Goal: Ask a question

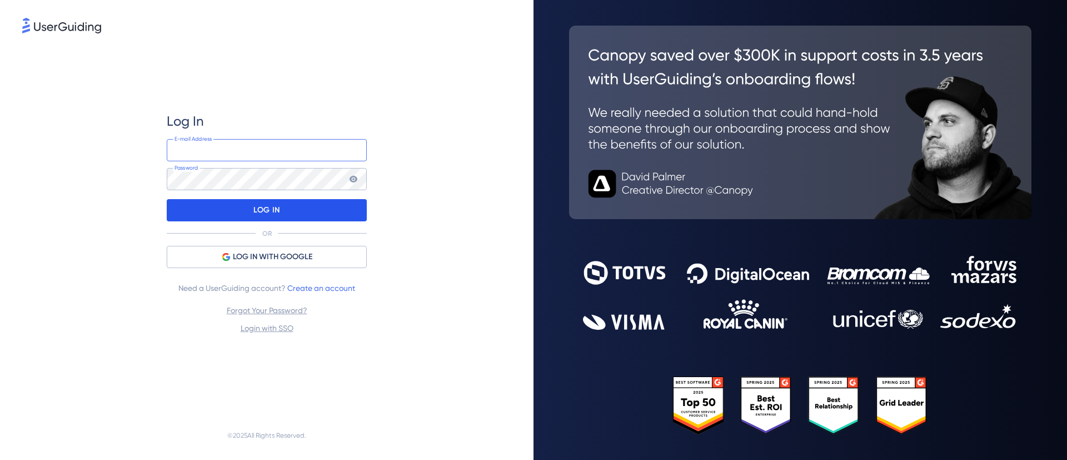
type input "[EMAIL_ADDRESS][DOMAIN_NAME]"
click at [325, 216] on div "LOG IN" at bounding box center [267, 210] width 200 height 22
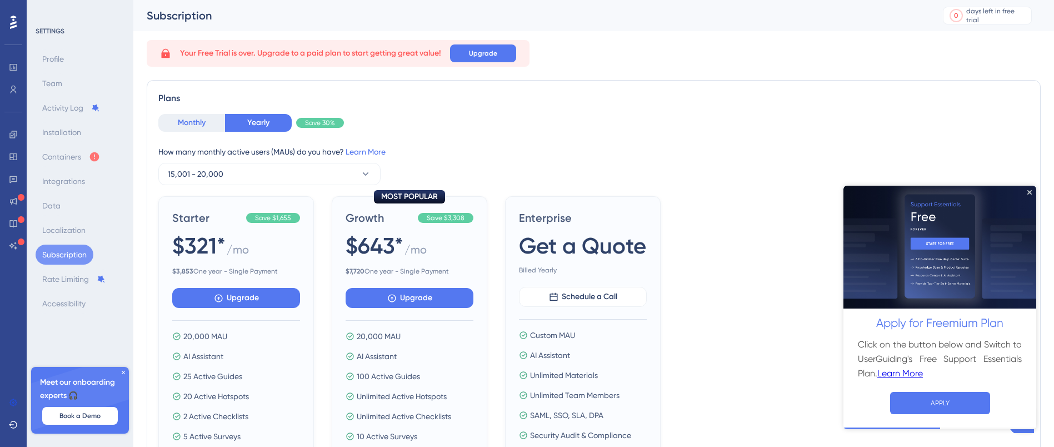
click at [174, 130] on button "Monthly" at bounding box center [191, 123] width 67 height 18
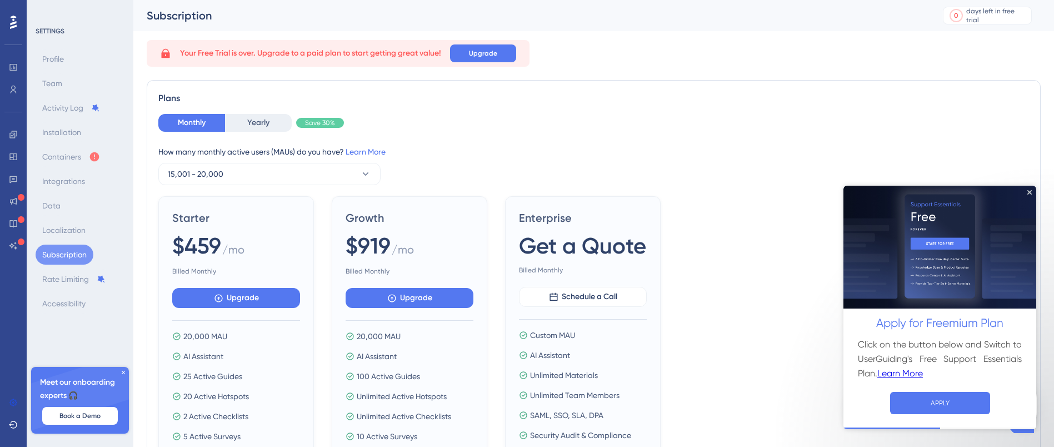
drag, startPoint x: 1027, startPoint y: 193, endPoint x: 1029, endPoint y: 200, distance: 7.0
click at [1028, 193] on div "Apply for Freemium Plan Click on the button below and Switch to UserGuiding's F…" at bounding box center [940, 306] width 193 height 243
click at [1029, 192] on icon "Close Preview" at bounding box center [1030, 192] width 4 height 4
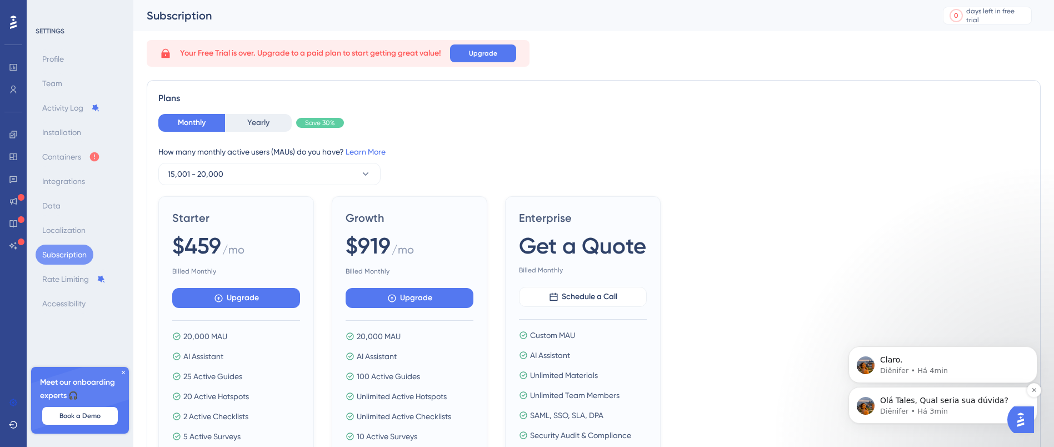
click at [958, 400] on p "Olá Tales, Qual seria sua dúvida?" at bounding box center [951, 400] width 143 height 11
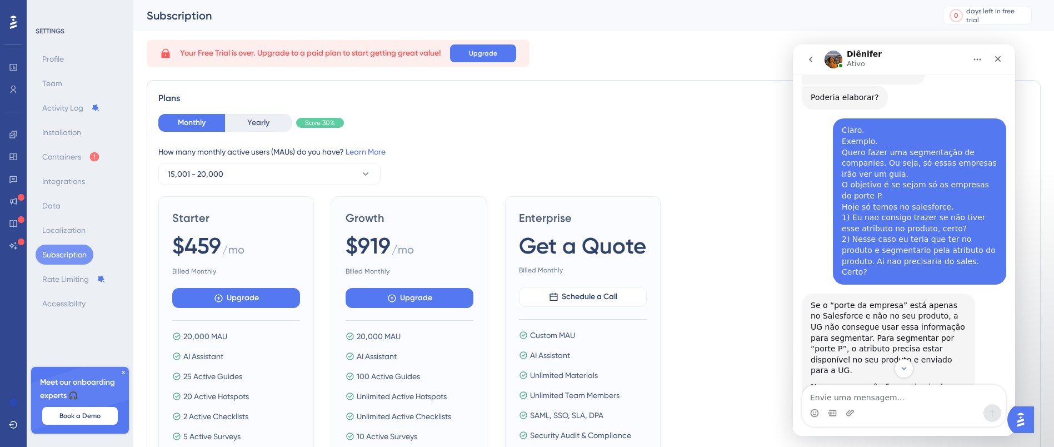
scroll to position [973, 0]
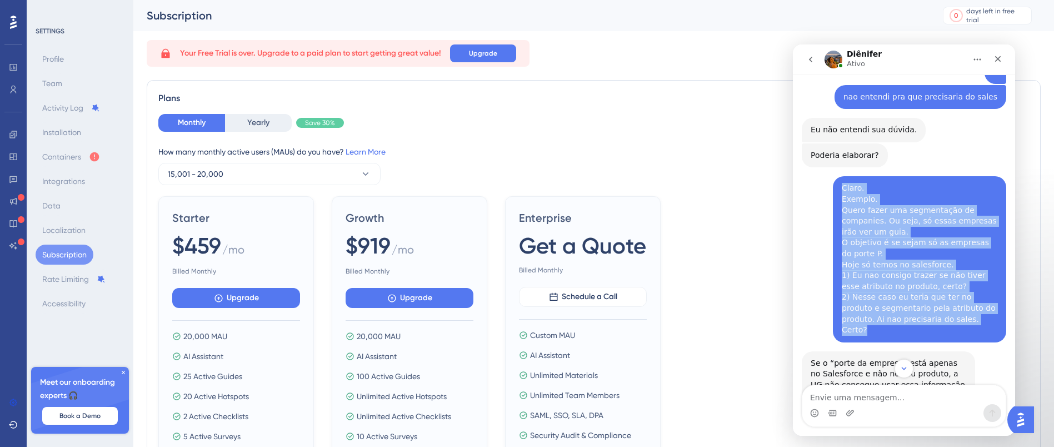
drag, startPoint x: 947, startPoint y: 263, endPoint x: 832, endPoint y: 133, distance: 174.1
click at [833, 176] on div "Claro. Exemplo. Quero fazer uma segmentação de companies. Ou seja, só essas emp…" at bounding box center [919, 259] width 173 height 166
copy div "Claro. Exemplo. Quero fazer uma segmentação de companies. Ou seja, só essas emp…"
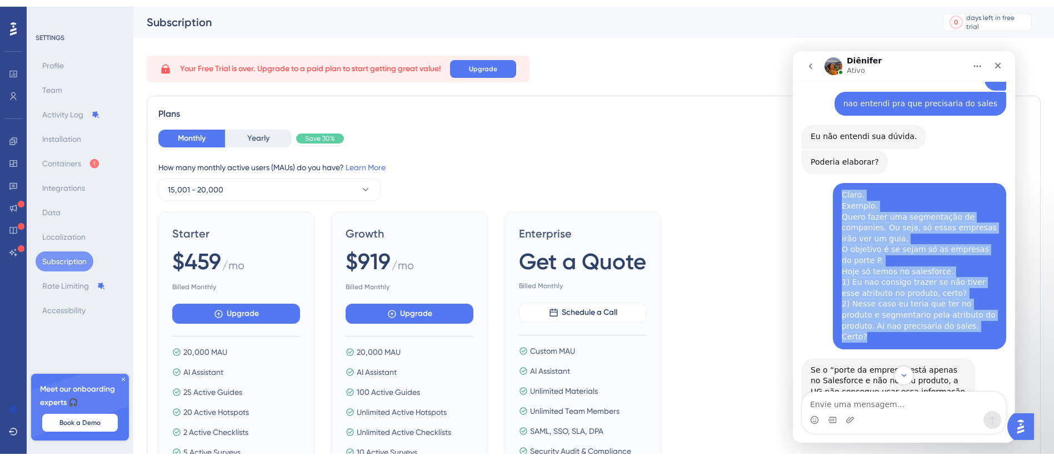
scroll to position [167, 0]
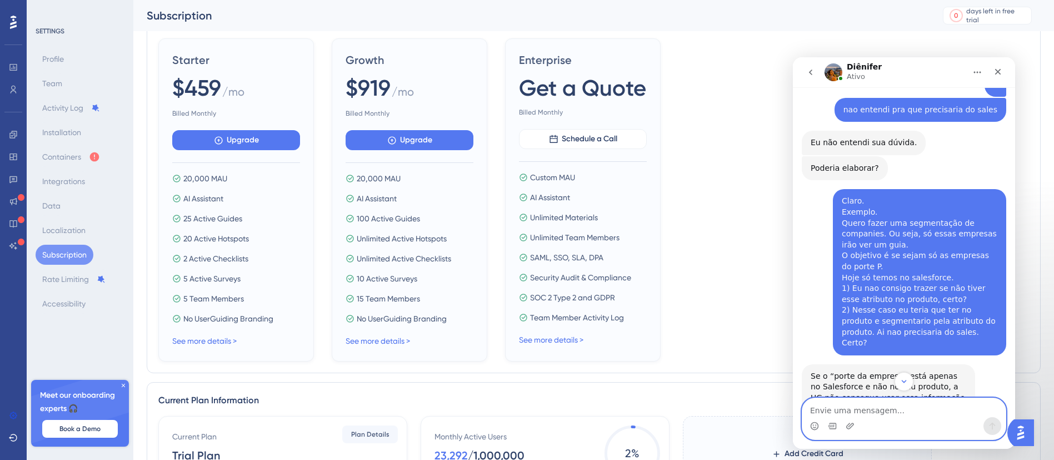
click at [848, 403] on textarea "Envie uma mensagem..." at bounding box center [904, 407] width 203 height 19
paste textarea "Claro. Exemplo. Quero fazer uma segmentação de companies. Ou seja, só essas emp…"
type textarea "Claro. Exemplo. Quero fazer uma segmentação de companies. Ou seja, só essas emp…"
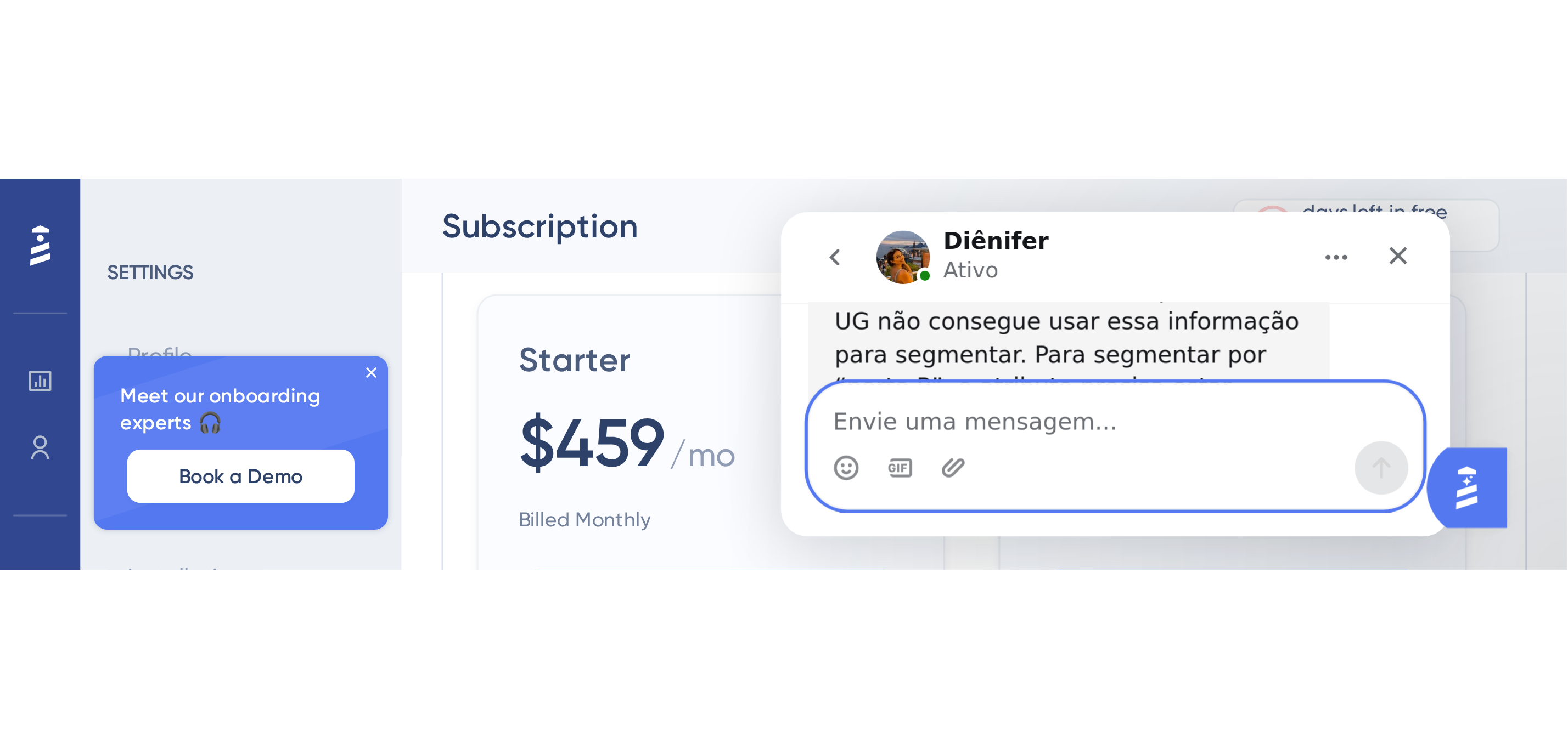
scroll to position [1606, 0]
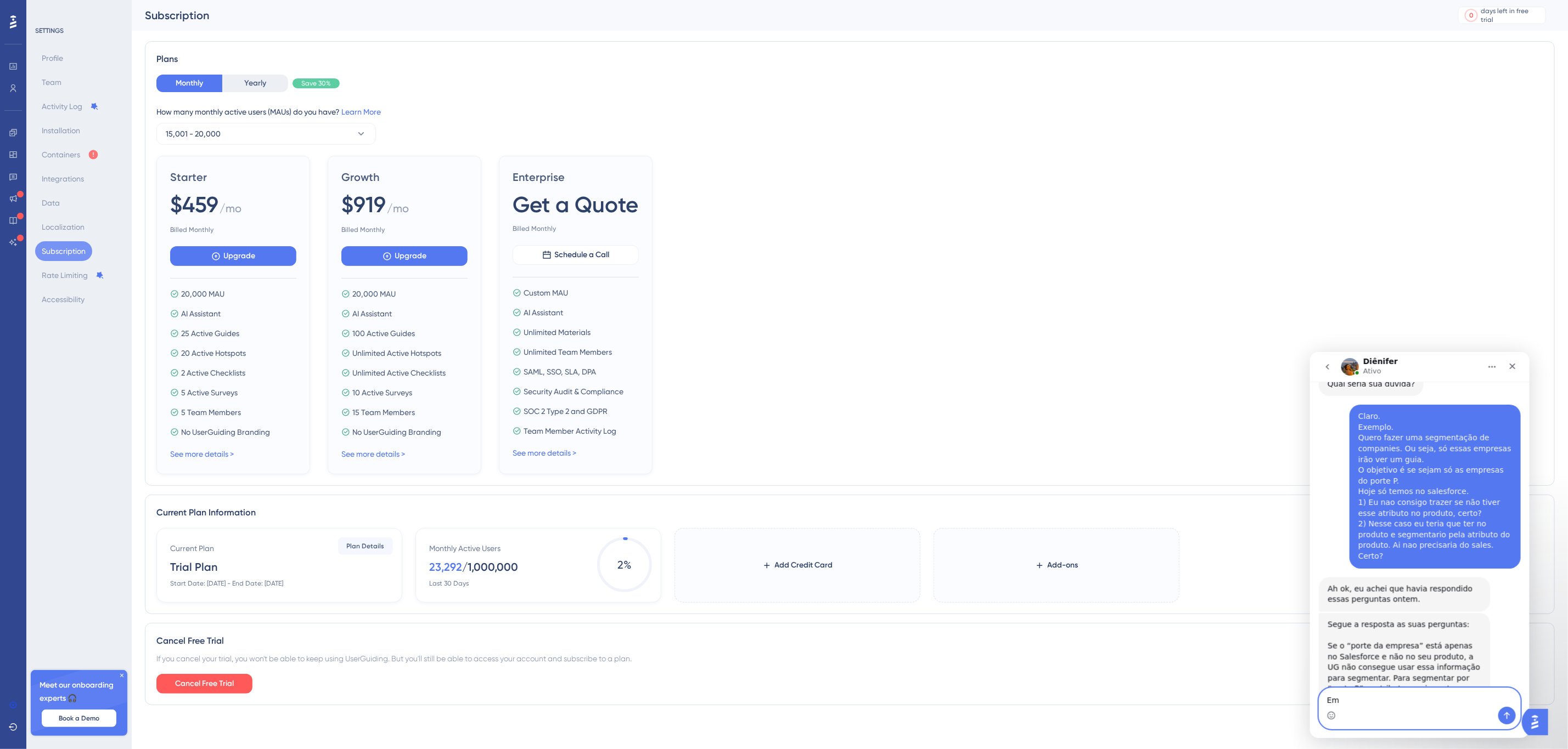
type textarea "E"
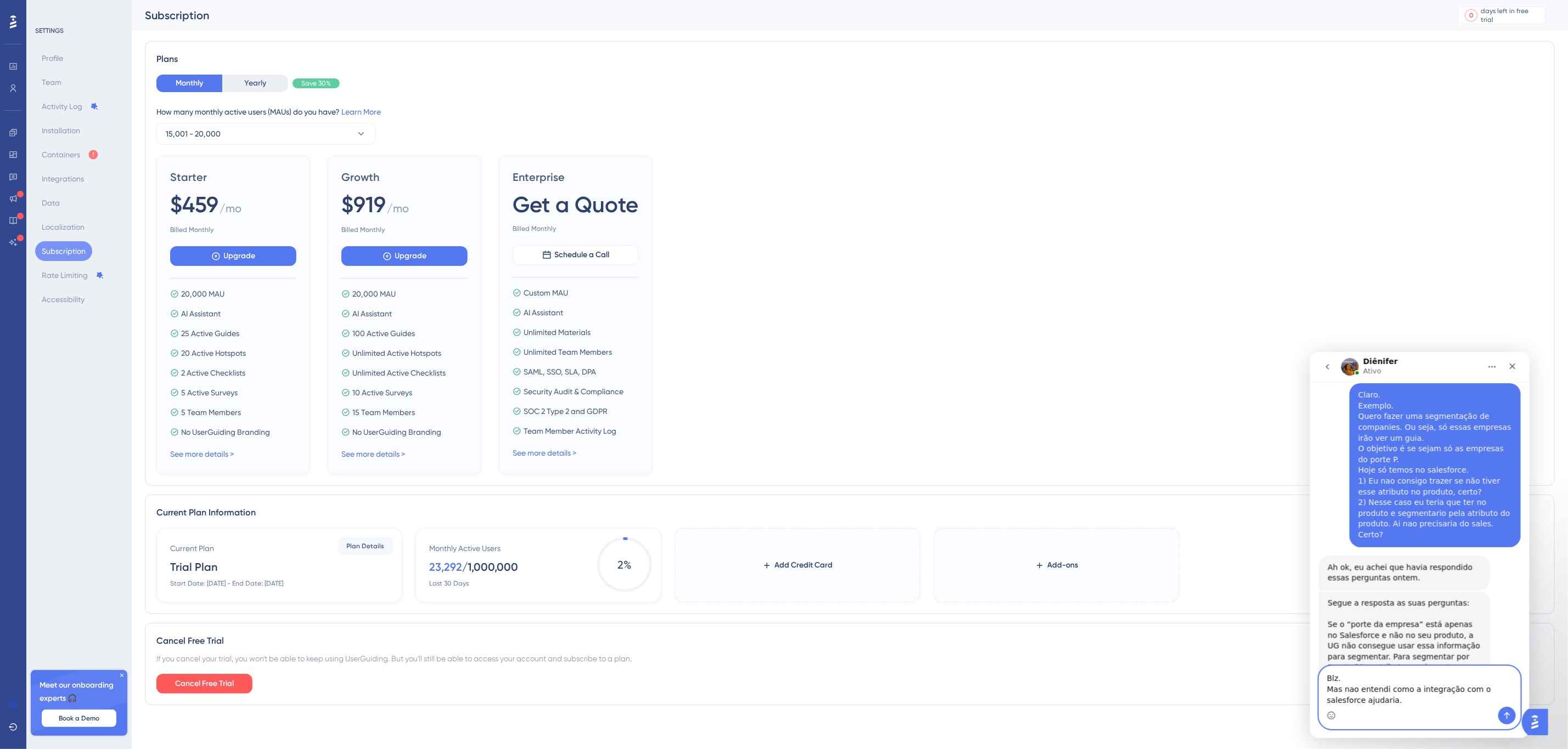
scroll to position [1639, 0]
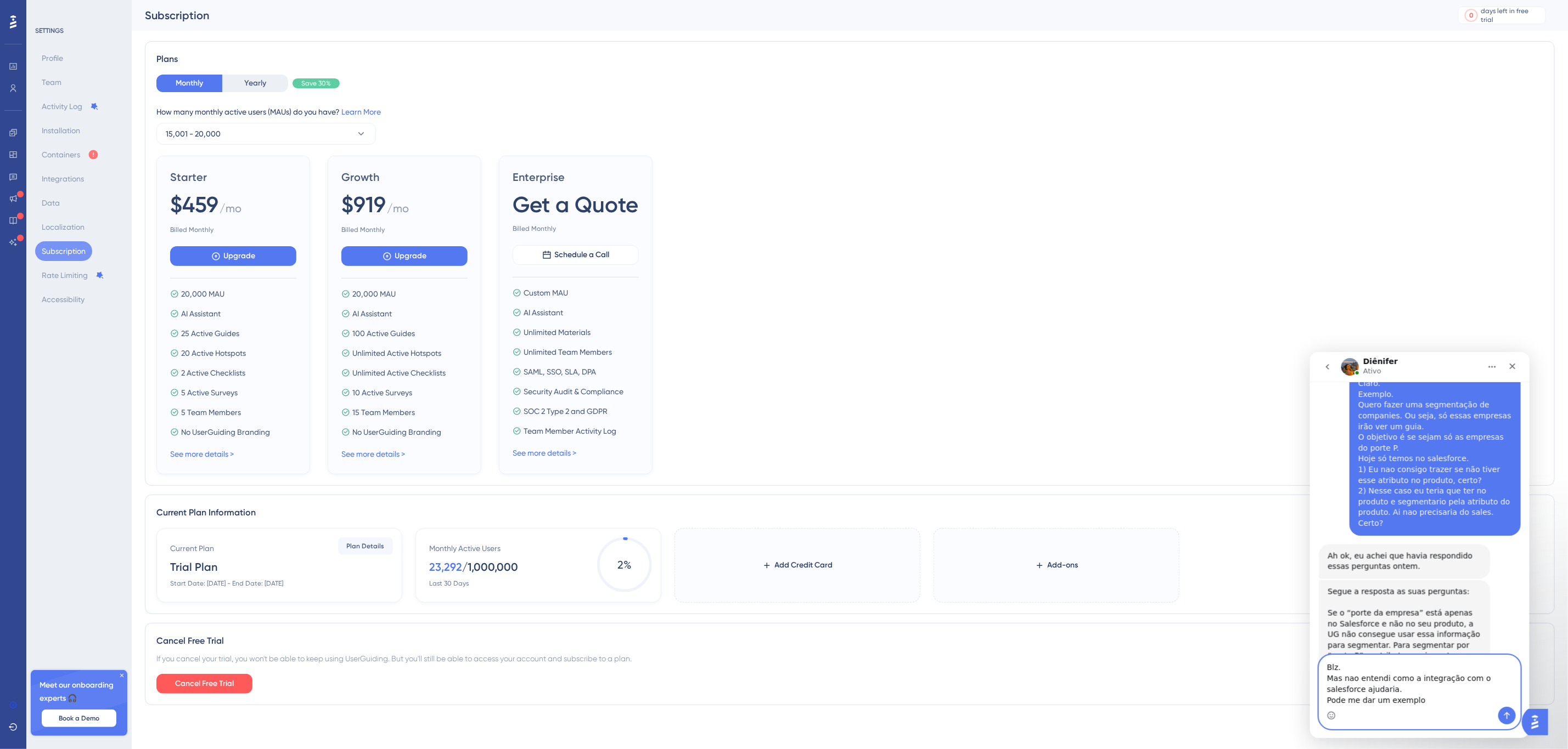
type textarea "Blz. Mas nao entendi como a integração com o salesforce ajudaria. Pode me dar u…"
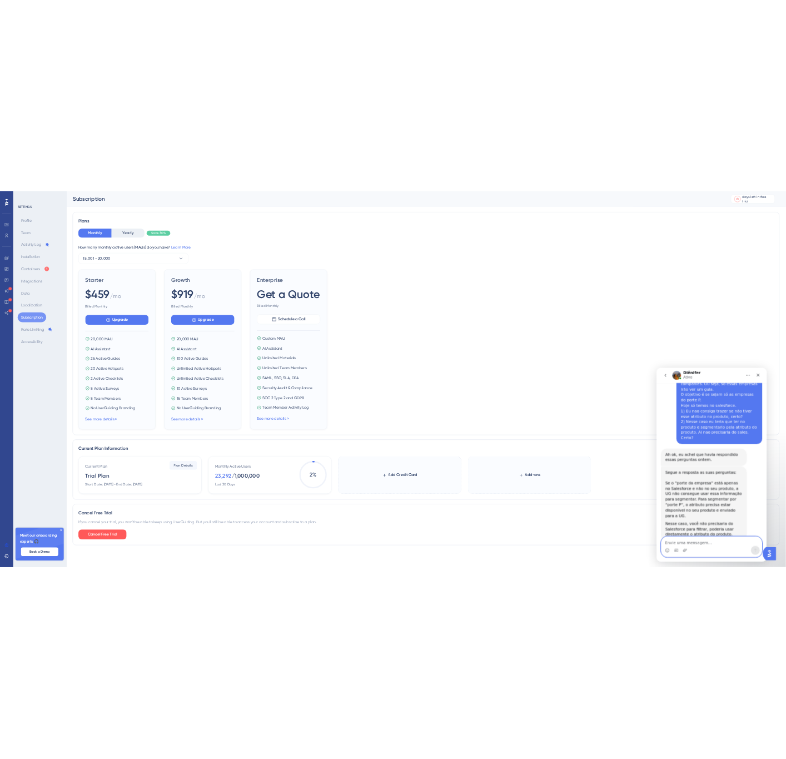
scroll to position [1692, 0]
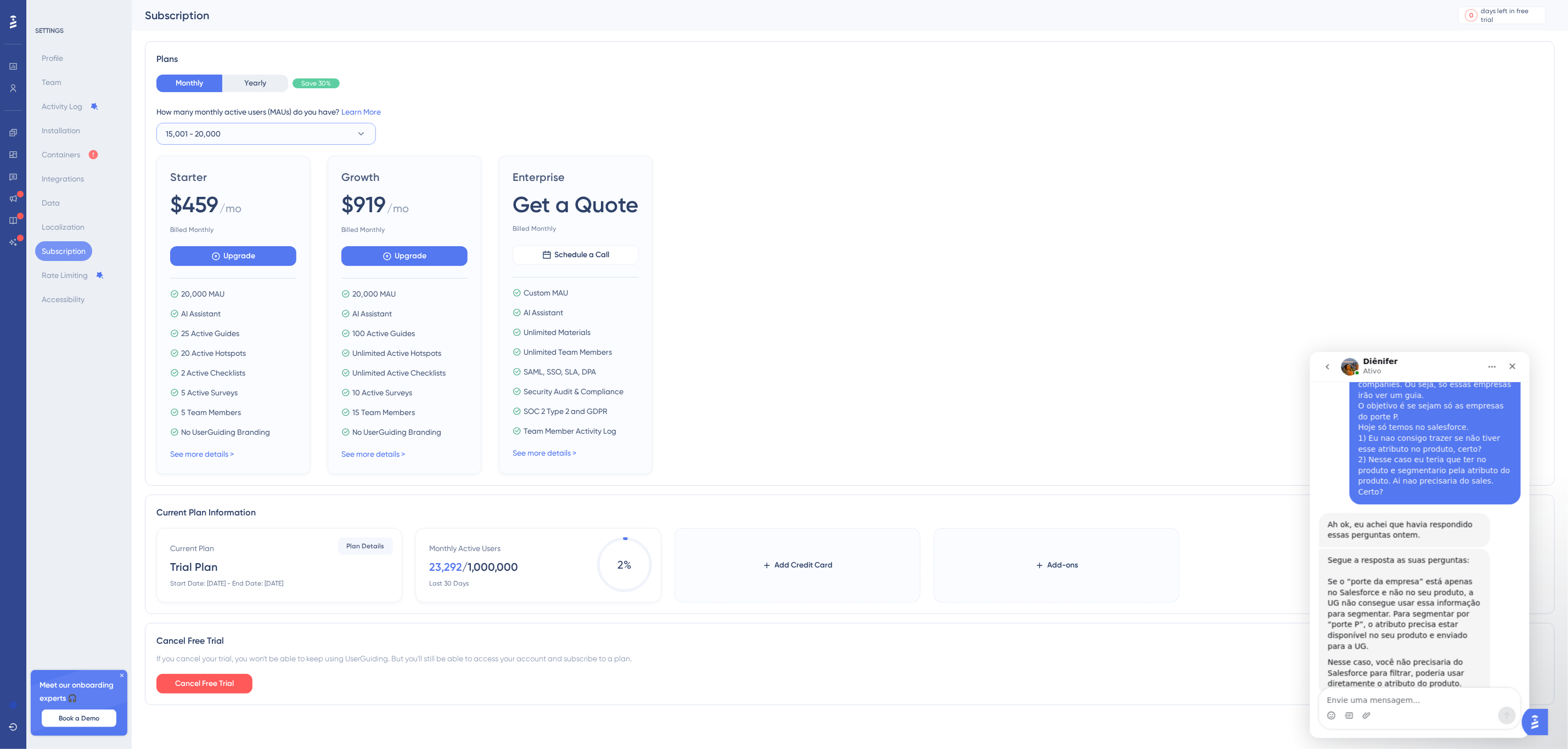
click at [279, 130] on button "15,001 - 20,000" at bounding box center [266, 133] width 219 height 22
click at [824, 310] on div "Starter $459 / mo Billed Monthly Upgrade 20,000 MAU AI Assistant 25 Active Guid…" at bounding box center [849, 315] width 1386 height 319
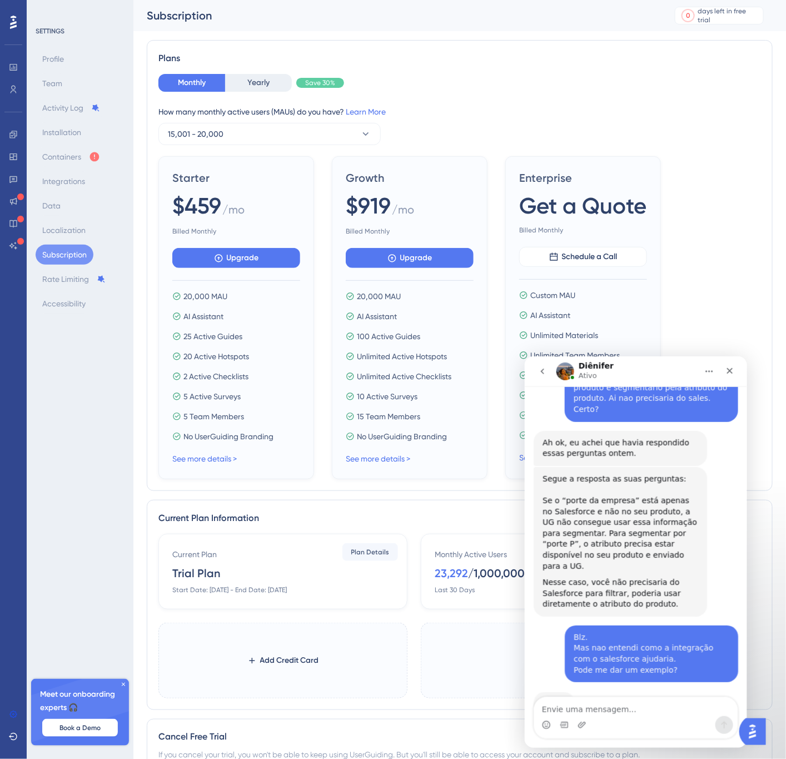
scroll to position [1809, 0]
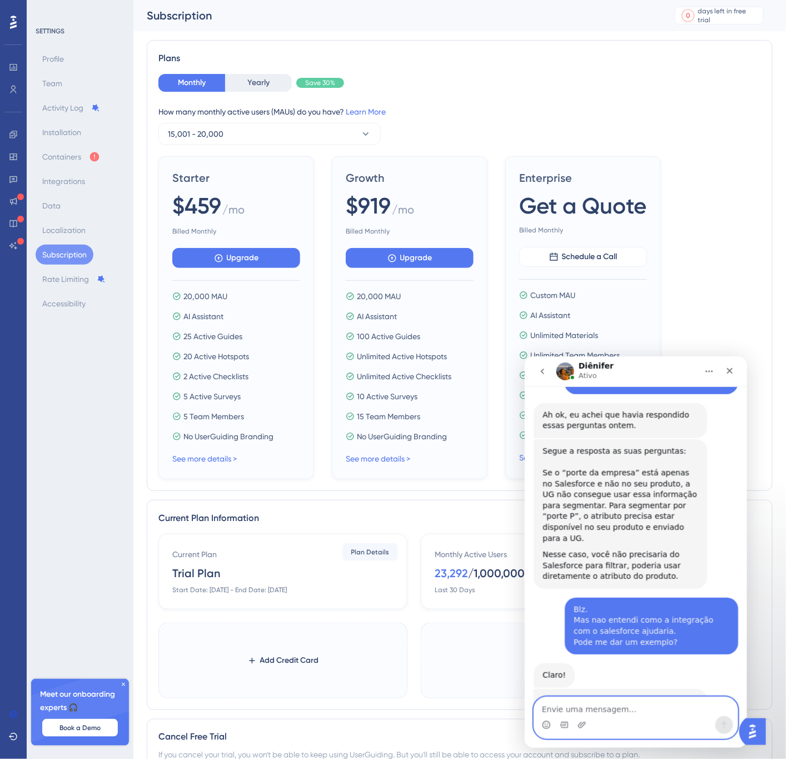
click at [706, 459] on textarea "Envie uma mensagem..." at bounding box center [635, 705] width 203 height 19
type textarea "Mas e o contrario"
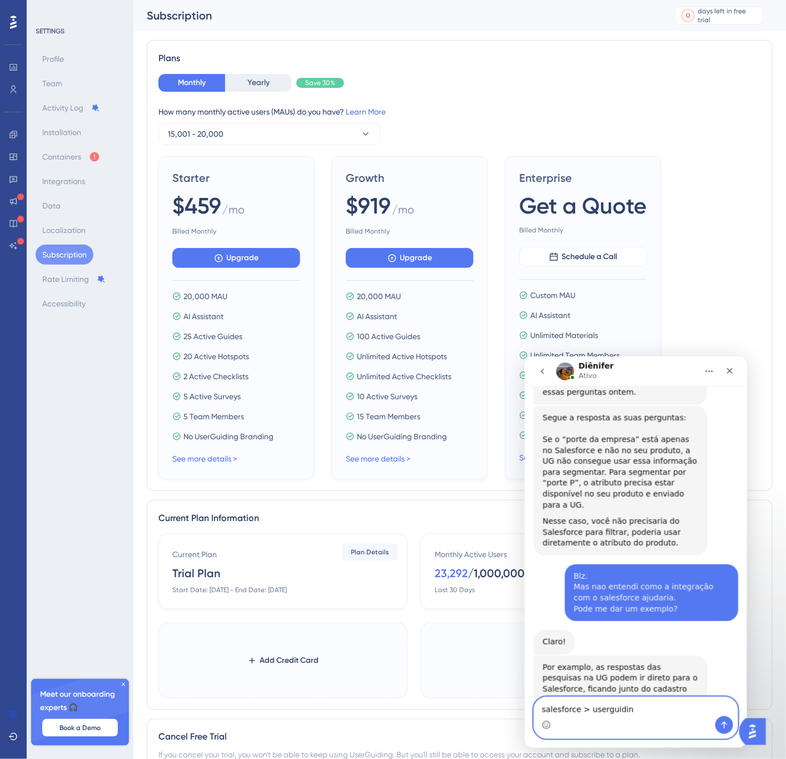
type textarea "salesforce > userguiding"
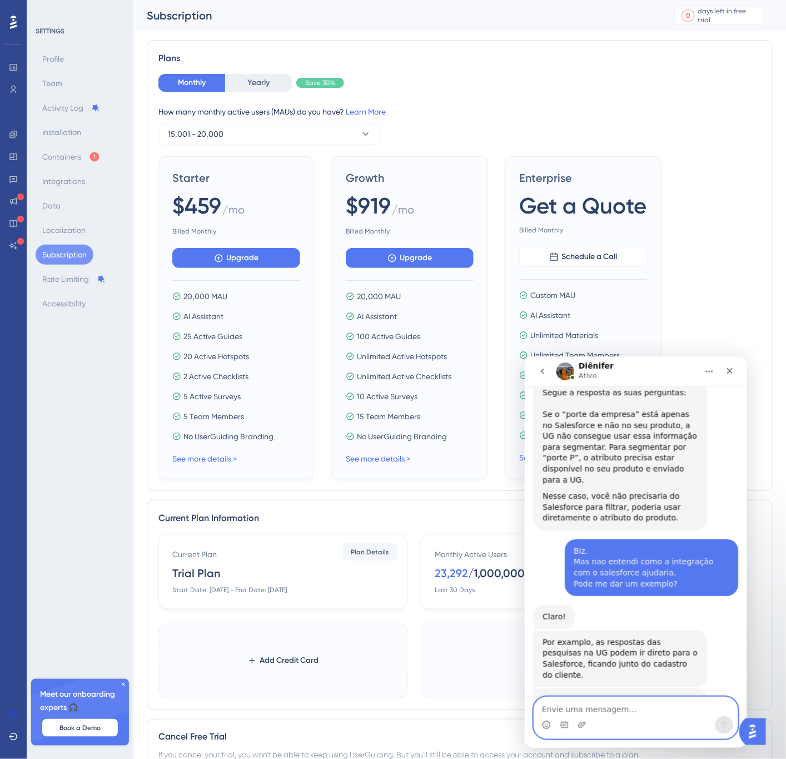
click at [631, 459] on textarea "Envie uma mensagem..." at bounding box center [635, 705] width 203 height 19
type textarea "?"
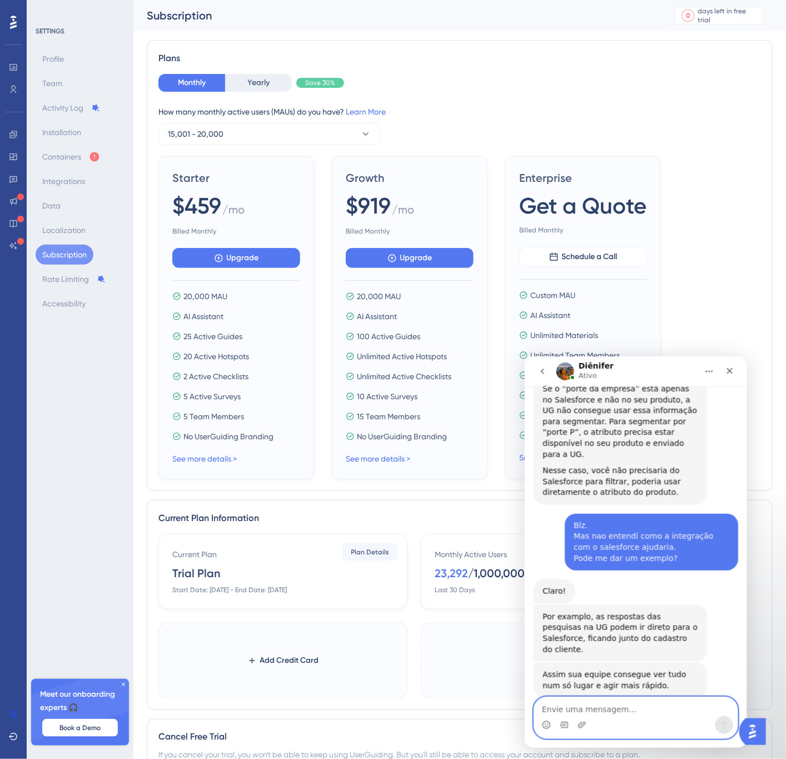
scroll to position [1892, 0]
drag, startPoint x: 206, startPoint y: 355, endPoint x: 312, endPoint y: 339, distance: 107.4
click at [312, 339] on div "Starter $459 / mo Billed Monthly Upgrade 20,000 MAU AI Assistant 25 Active Guid…" at bounding box center [236, 317] width 156 height 323
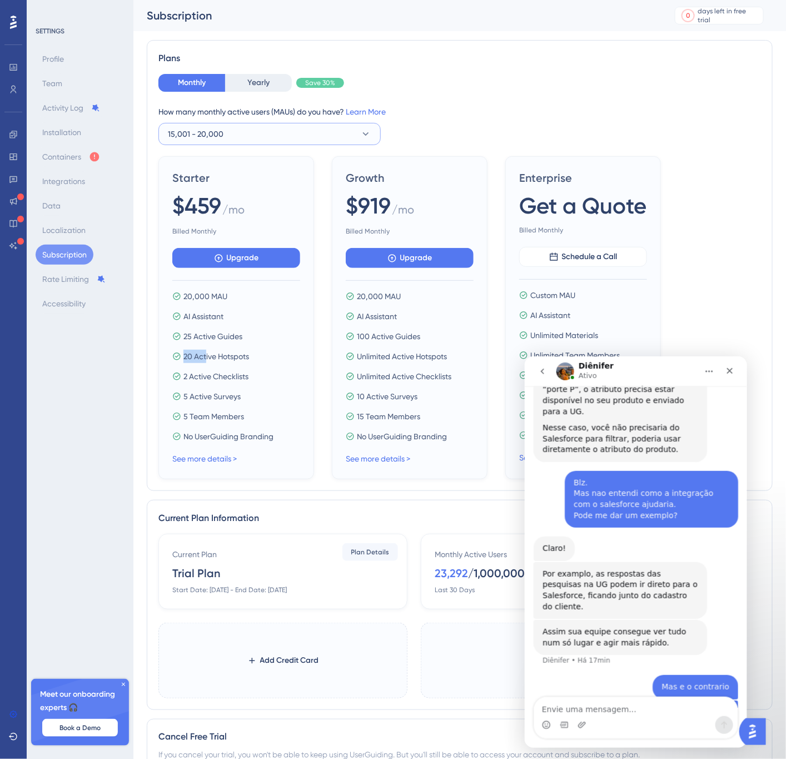
click at [296, 141] on button "15,001 - 20,000" at bounding box center [269, 134] width 222 height 22
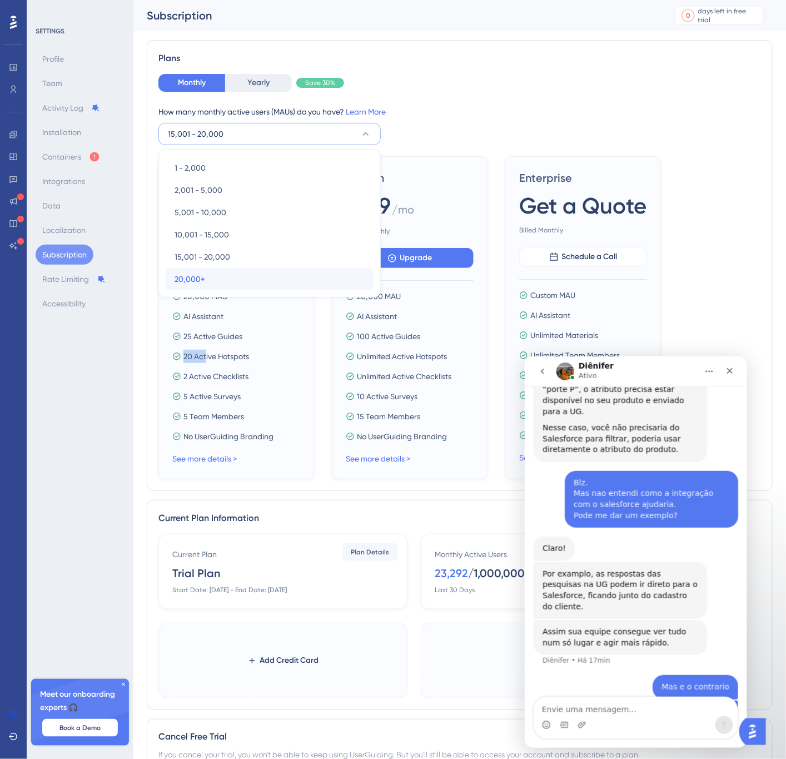
click at [249, 276] on div "20,000+ 20,000+" at bounding box center [270, 279] width 190 height 22
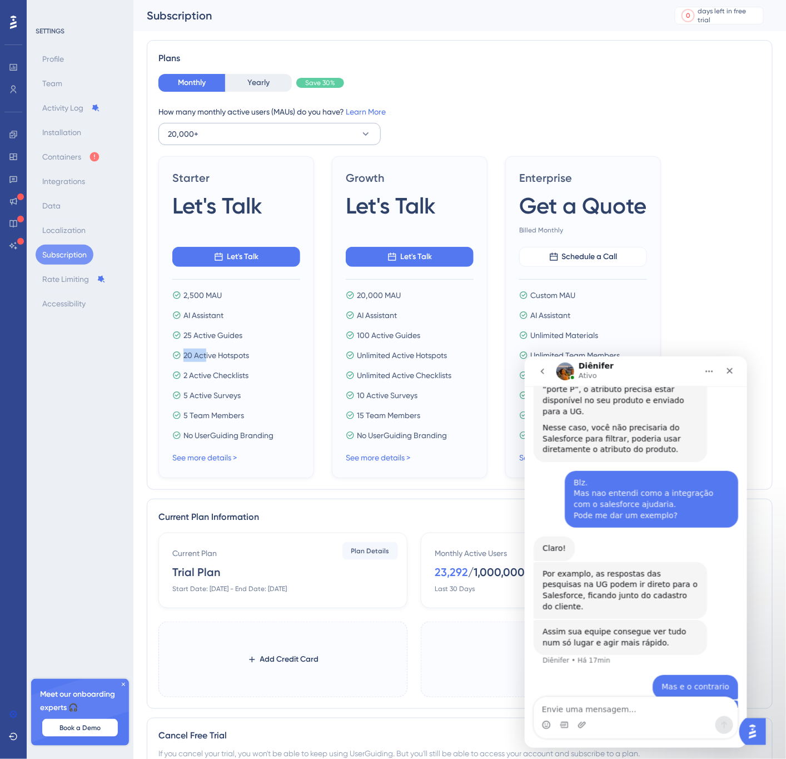
scroll to position [1893, 0]
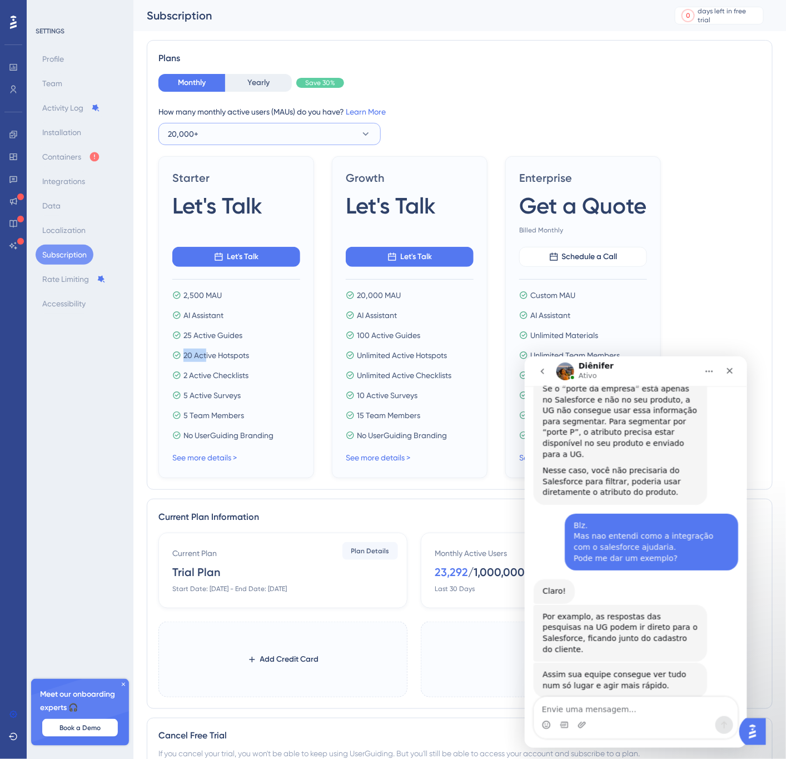
drag, startPoint x: 239, startPoint y: 138, endPoint x: 246, endPoint y: 147, distance: 11.1
click at [239, 139] on button "20,000+" at bounding box center [269, 134] width 222 height 22
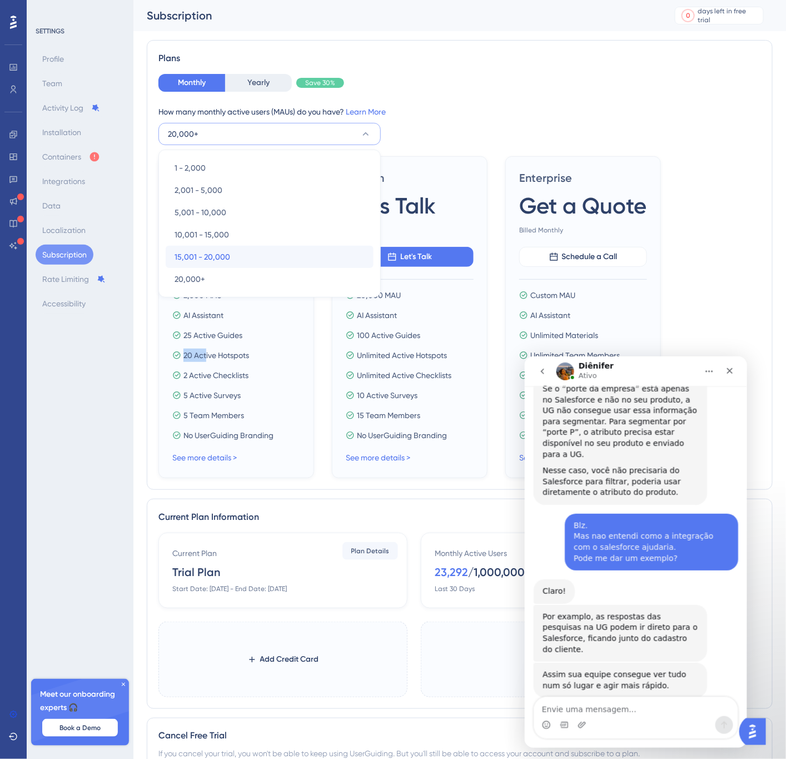
click at [240, 261] on div "15,001 - 20,000 15,001 - 20,000" at bounding box center [270, 257] width 190 height 22
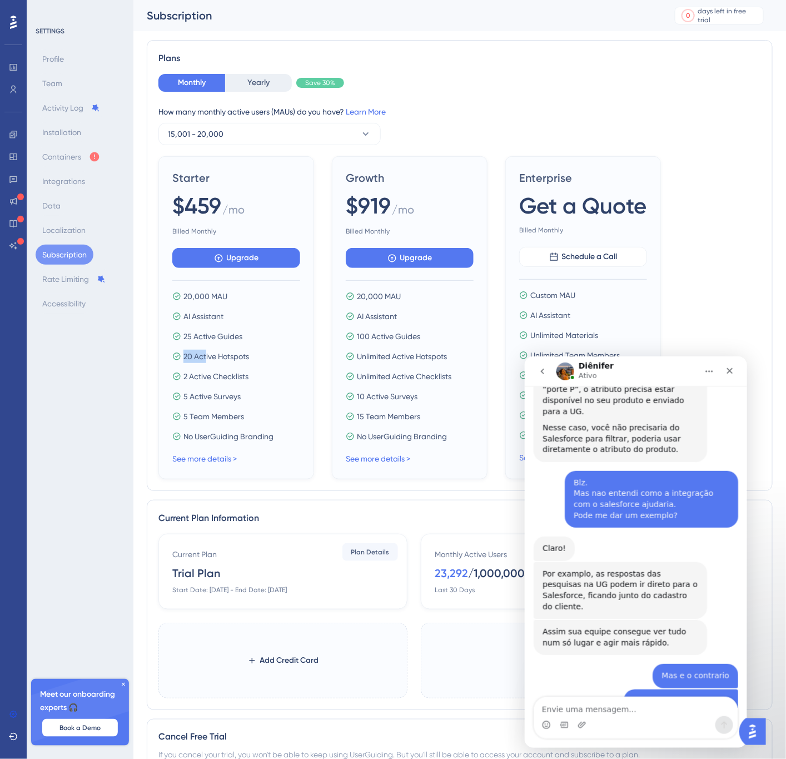
scroll to position [2100, 0]
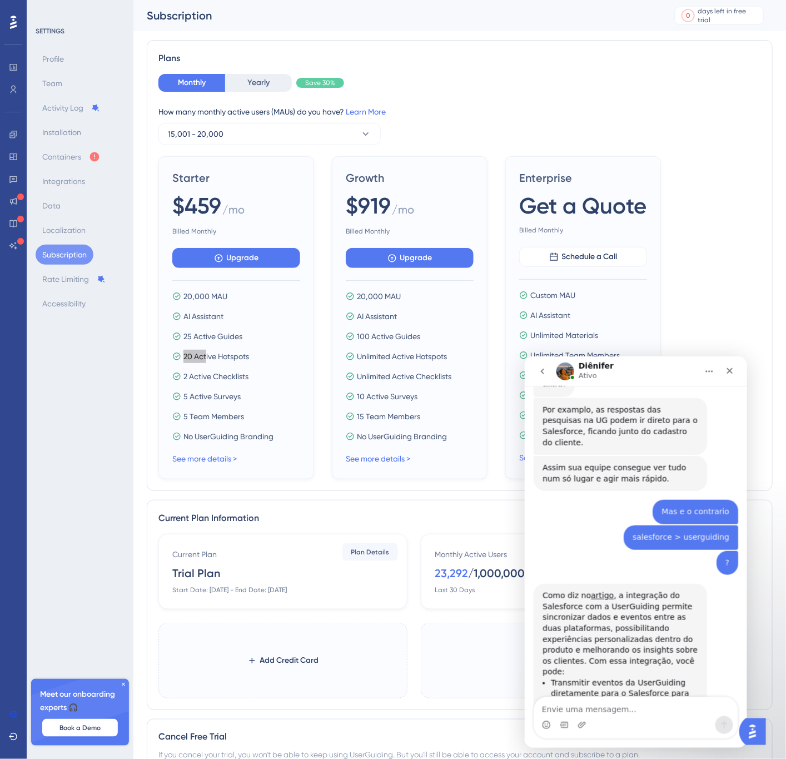
drag, startPoint x: 631, startPoint y: 662, endPoint x: 541, endPoint y: 626, distance: 96.7
click at [550, 459] on li "Segmentar e direcionar usuários com base nos atributos do Salesforce para exper…" at bounding box center [623, 765] width 147 height 41
copy li "Segmentar e direcionar usuários com base nos atributos do Salesforce para exper…"
click at [624, 459] on textarea "Envie uma mensagem..." at bounding box center [635, 705] width 203 height 19
paste textarea "Segmentar e direcionar usuários com base nos atributos do Salesforce para exper…"
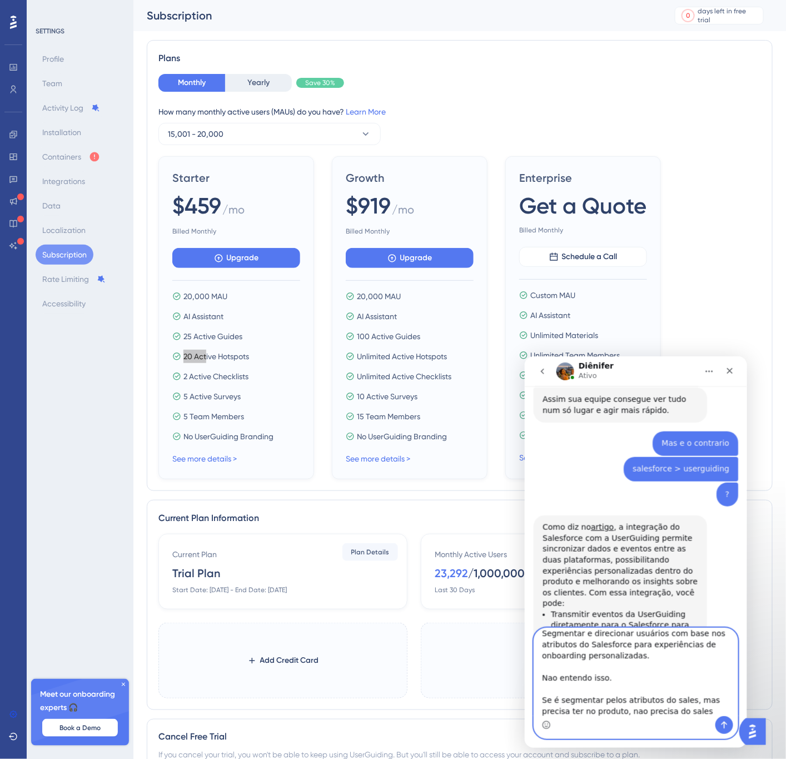
scroll to position [18, 0]
type textarea "Segmentar e direcionar usuários com base nos atributos do Salesforce para exper…"
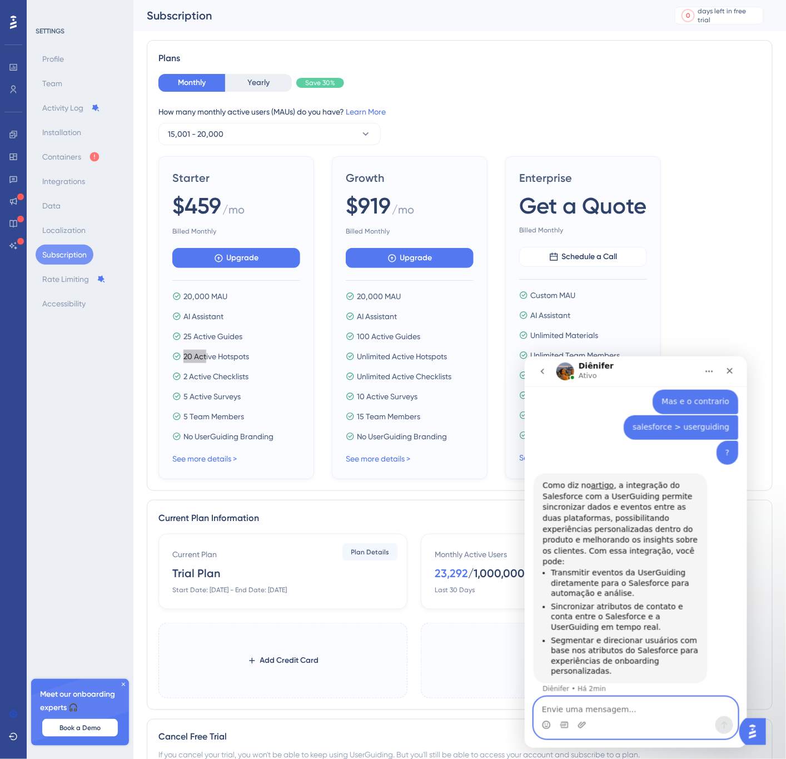
scroll to position [2209, 0]
type textarea "Desculpa o não entendimento, mas ta mto confuso"
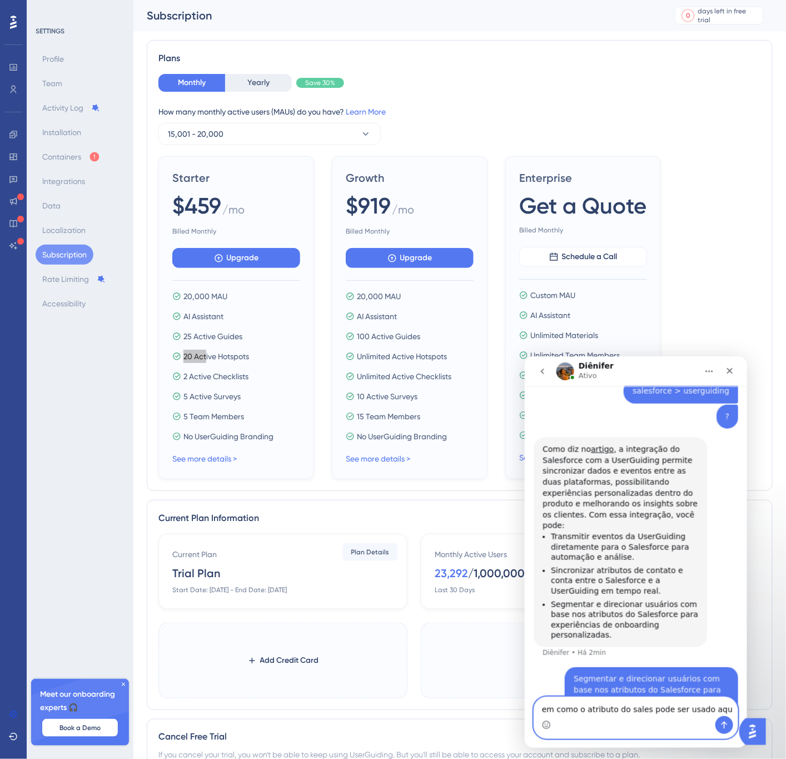
type textarea "em como o atributo do sales pode ser usado aqui"
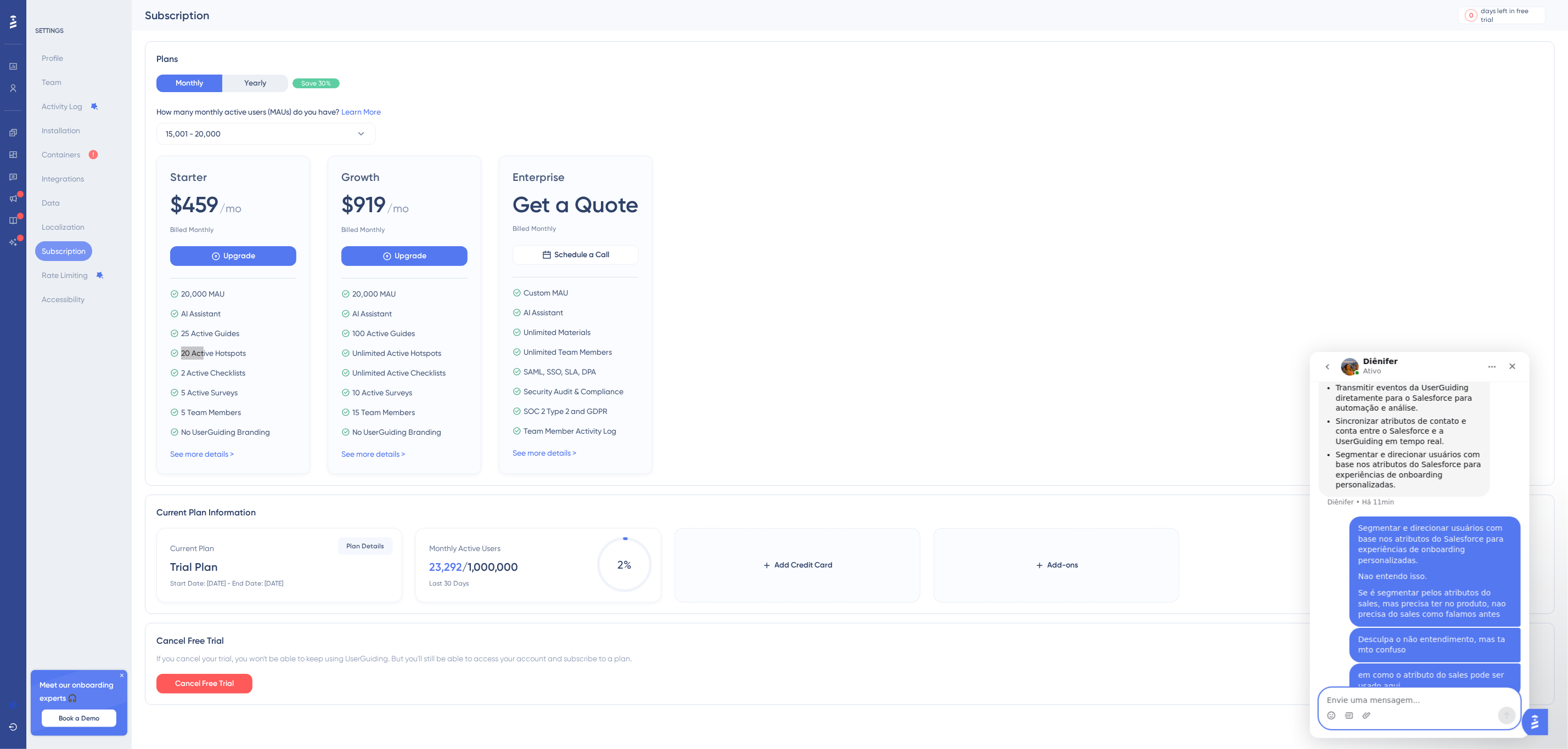
scroll to position [2421, 0]
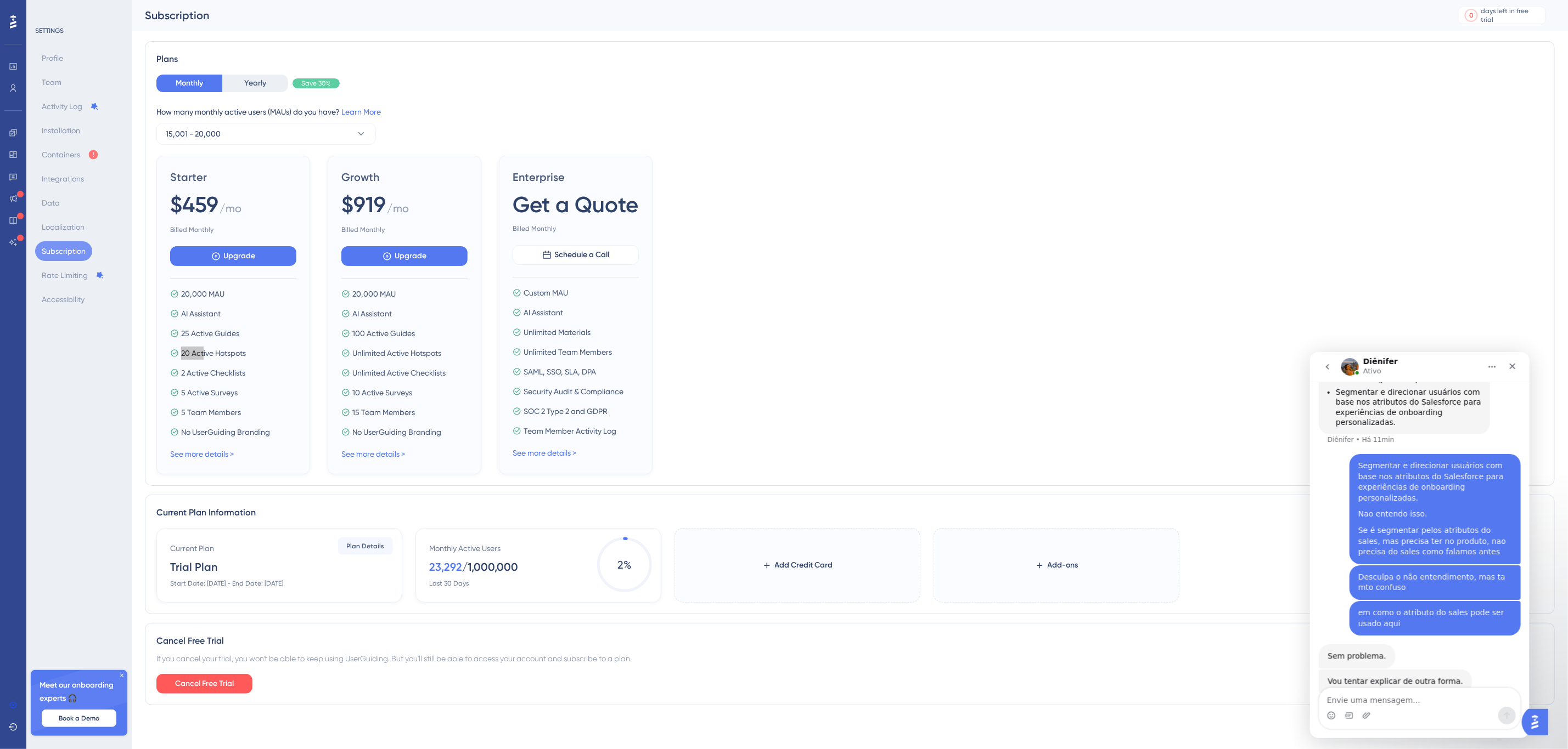
drag, startPoint x: 1429, startPoint y: 584, endPoint x: 2619, endPoint y: 924, distance: 1237.6
click at [1054, 453] on textarea "Envie uma mensagem..." at bounding box center [1419, 697] width 200 height 19
type textarea "ahh"
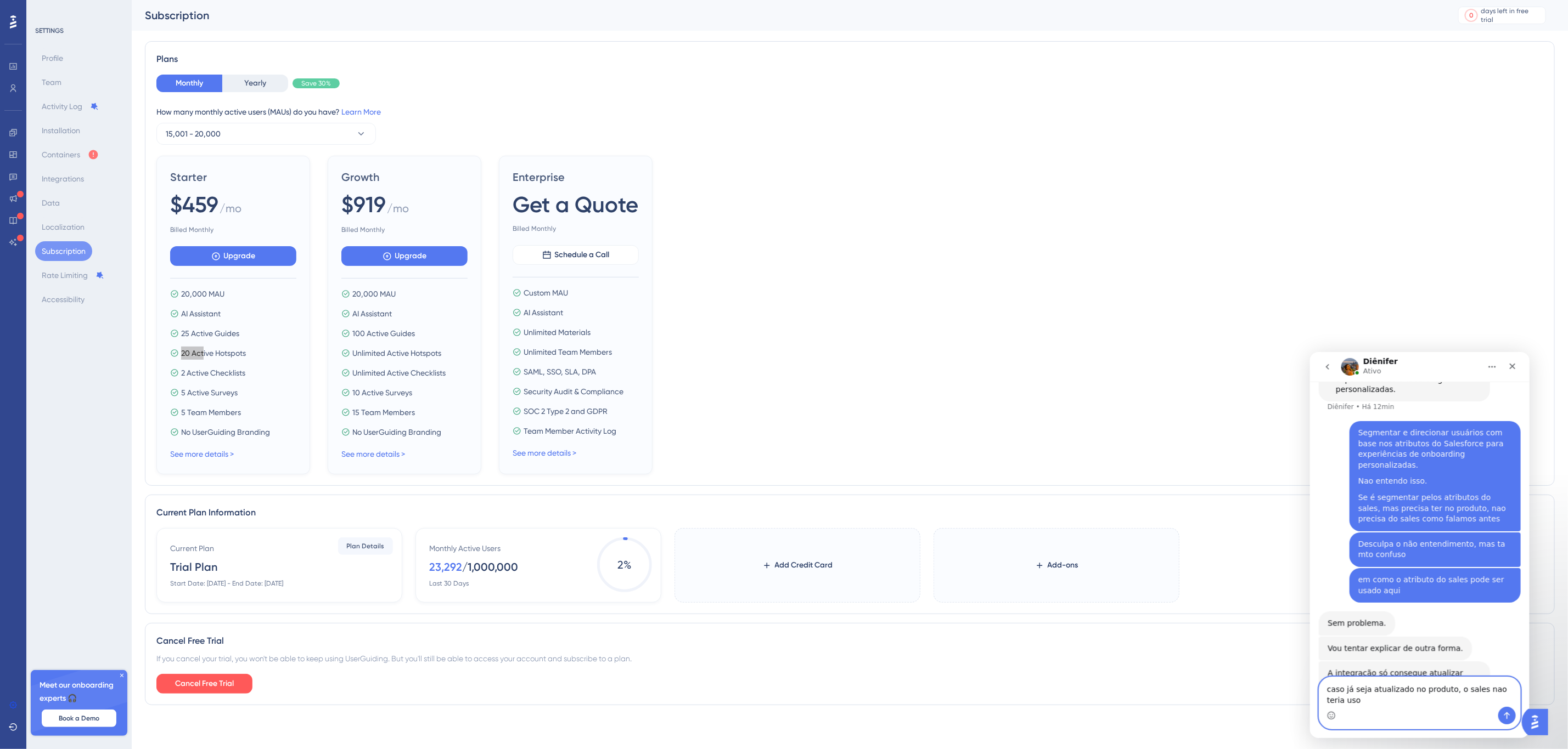
scroll to position [2465, 0]
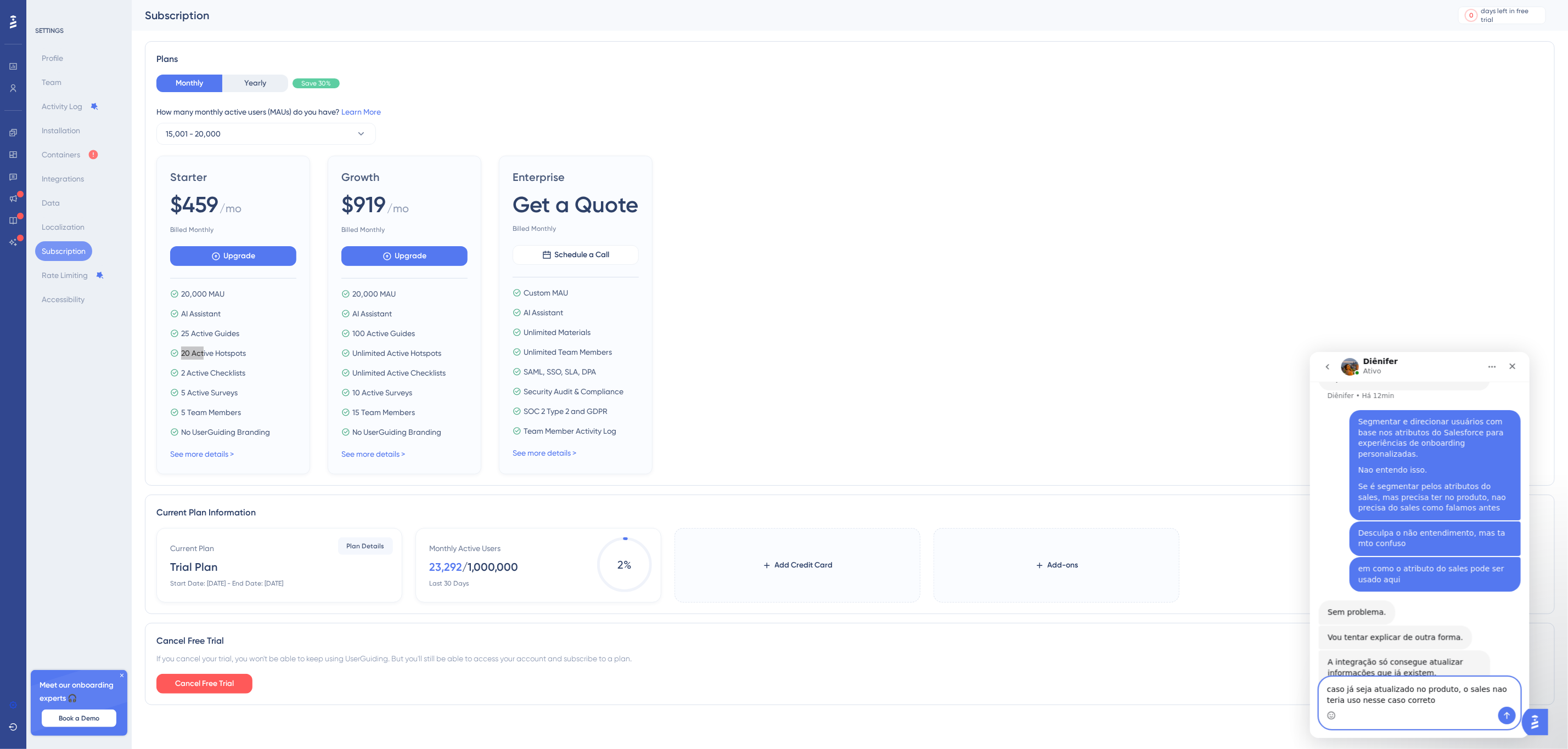
type textarea "caso já seja atualizado no produto, o sales nao teria uso nesse caso correto?"
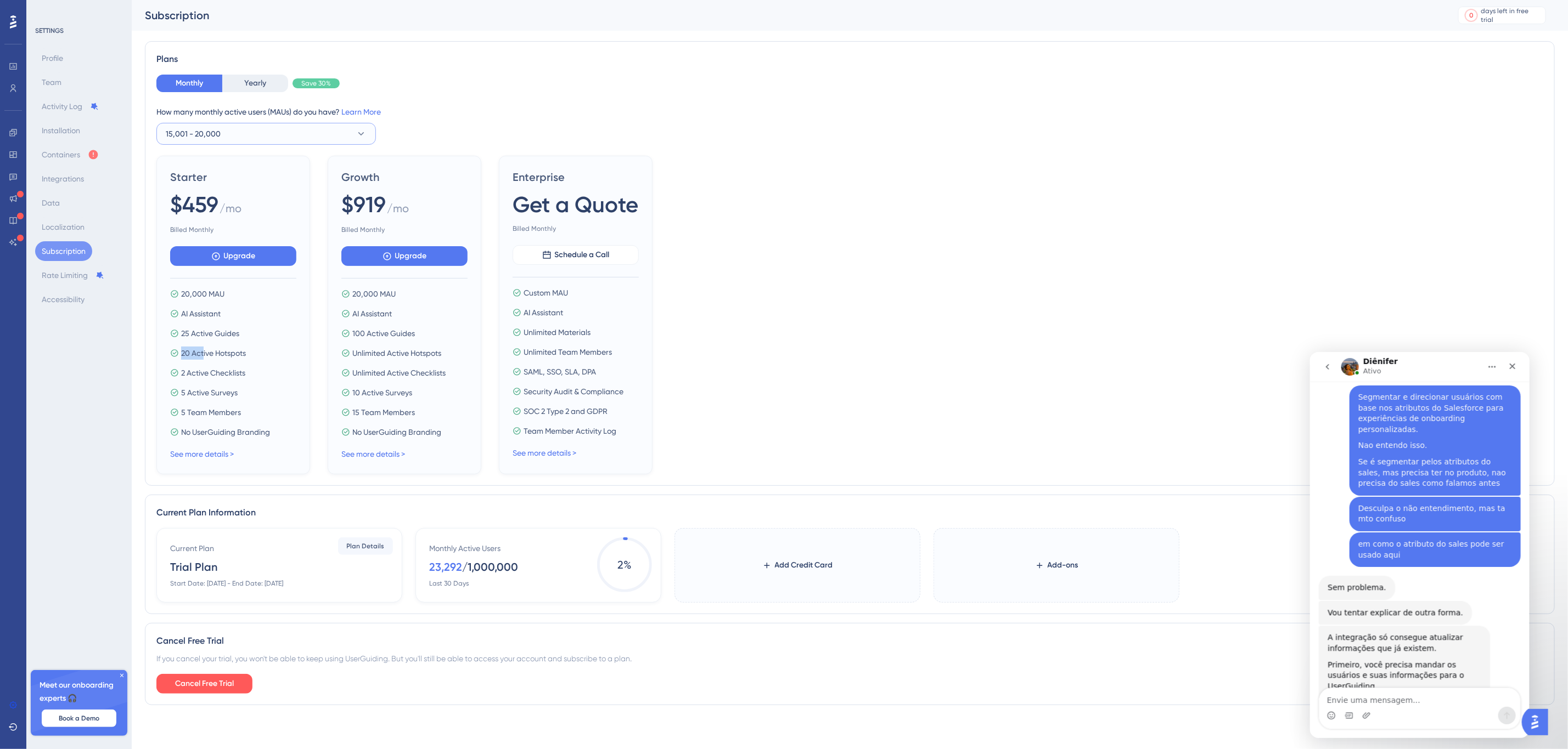
click at [251, 141] on button "15,001 - 20,000" at bounding box center [266, 133] width 219 height 22
click at [220, 191] on div "2,001 - 5,000 2,001 - 5,000" at bounding box center [267, 189] width 188 height 22
click at [256, 260] on span "Upgrade" at bounding box center [240, 256] width 32 height 13
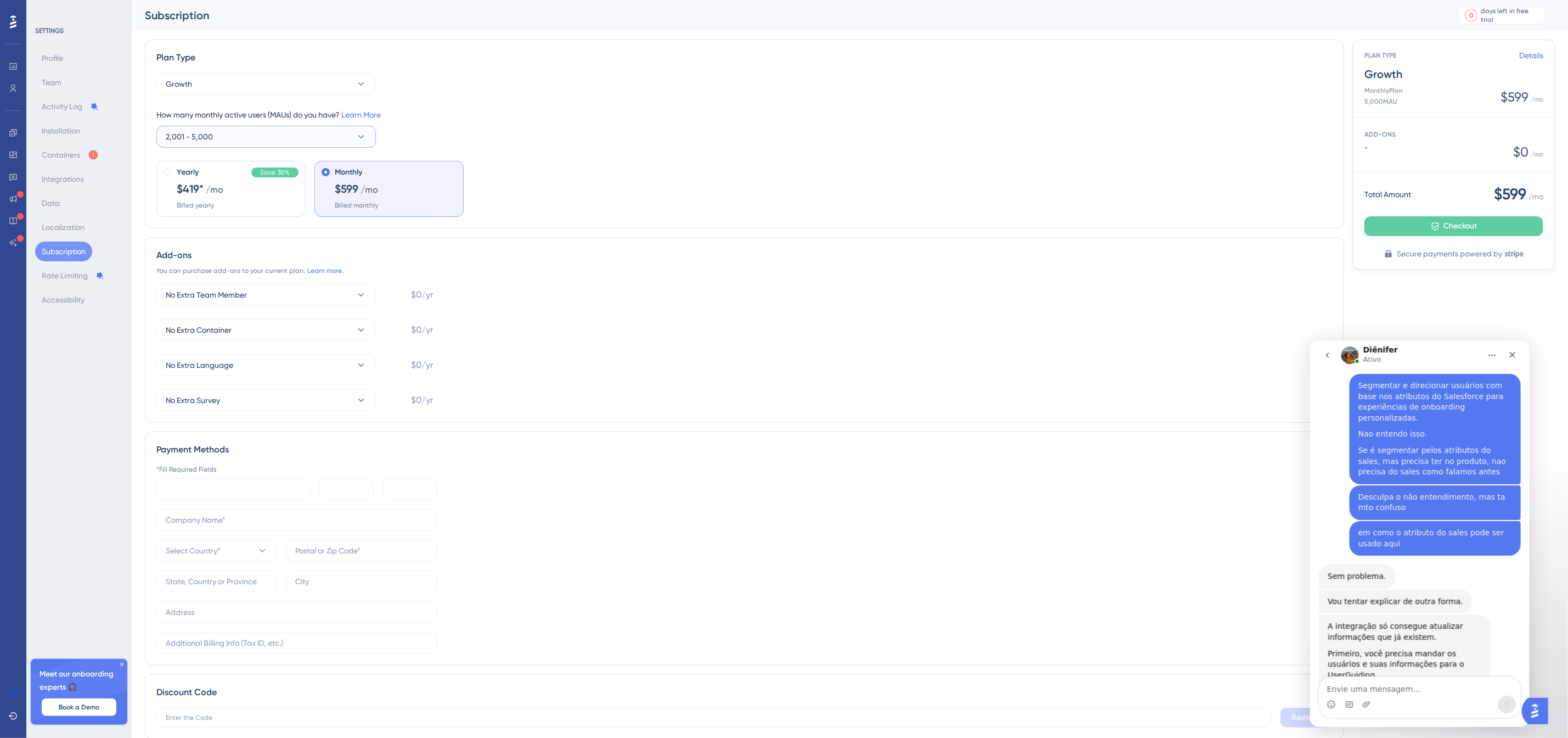
click at [281, 129] on button "2,001 - 5,000" at bounding box center [266, 136] width 219 height 22
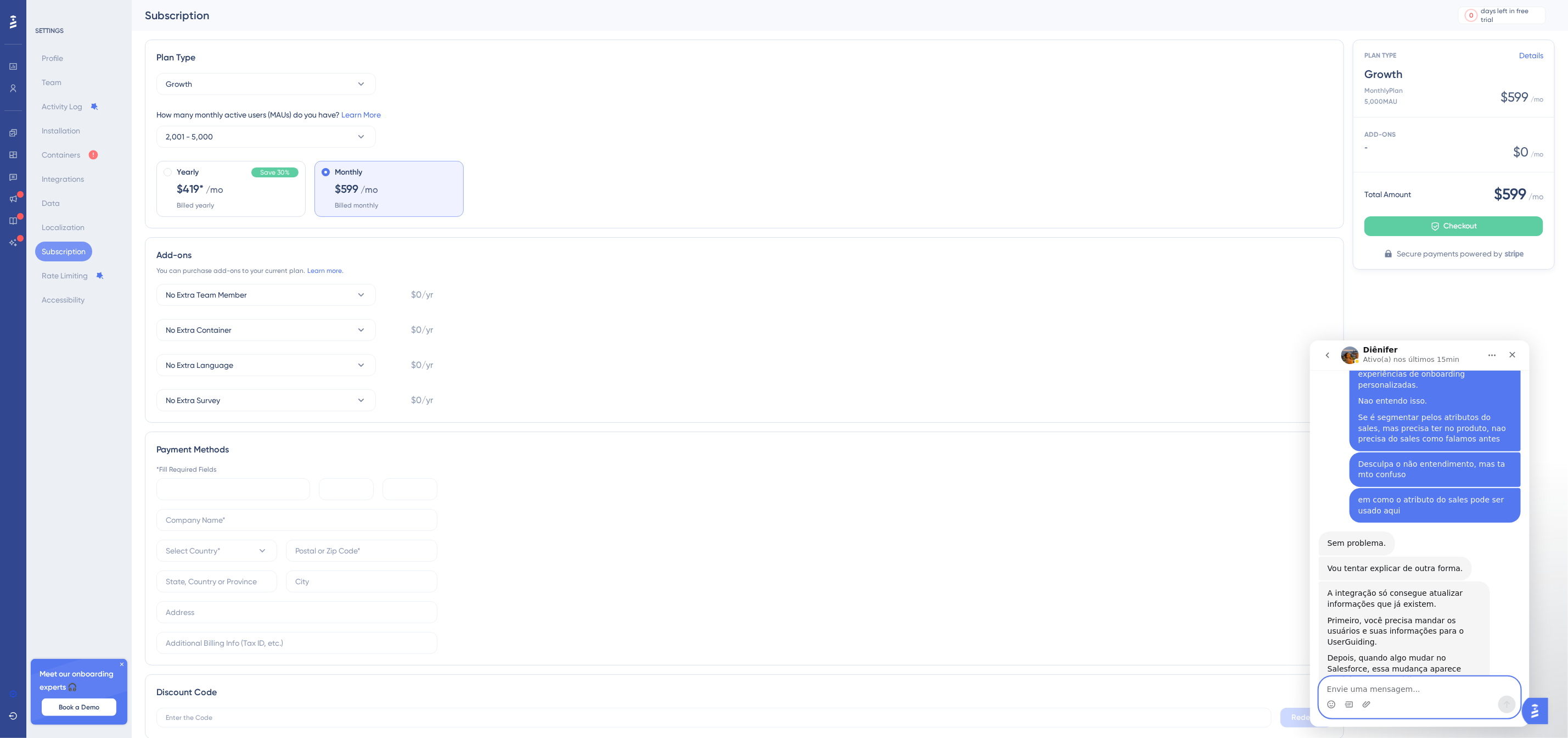
click at [1054, 453] on textarea "Envie uma mensagem..." at bounding box center [1419, 686] width 200 height 19
type textarea "Hmmmm"
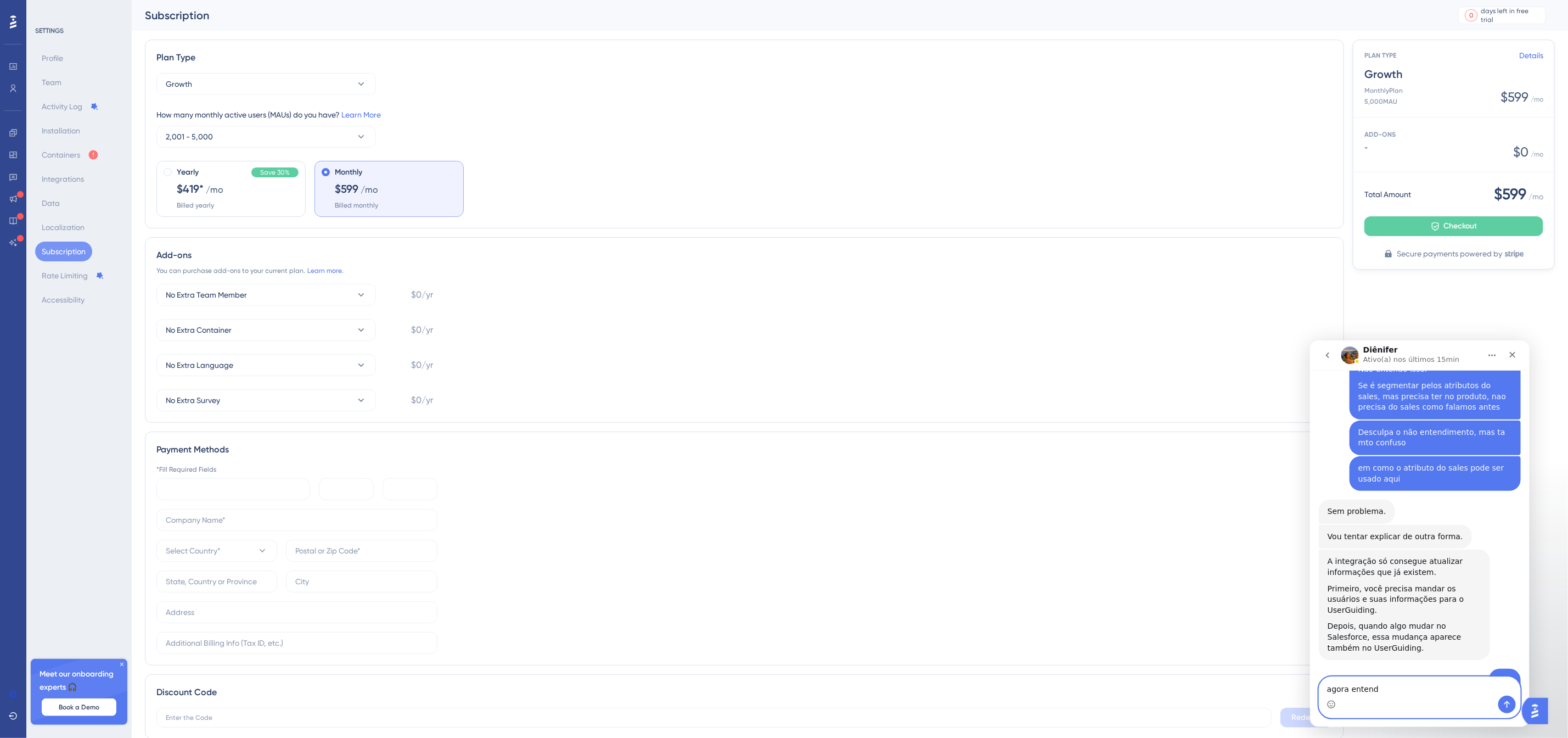
type textarea "agora entendi"
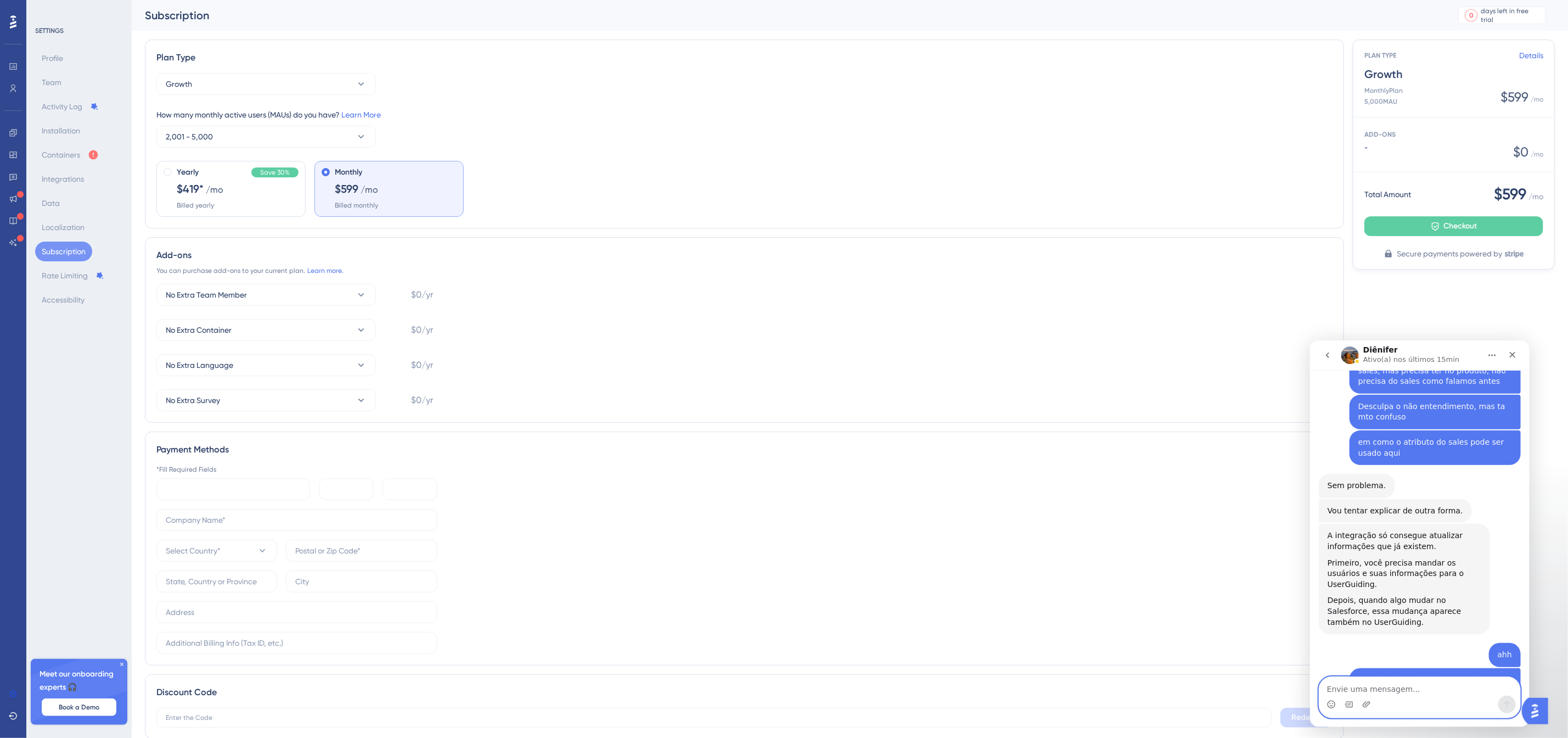
scroll to position [2582, 0]
type textarea "obrigado"
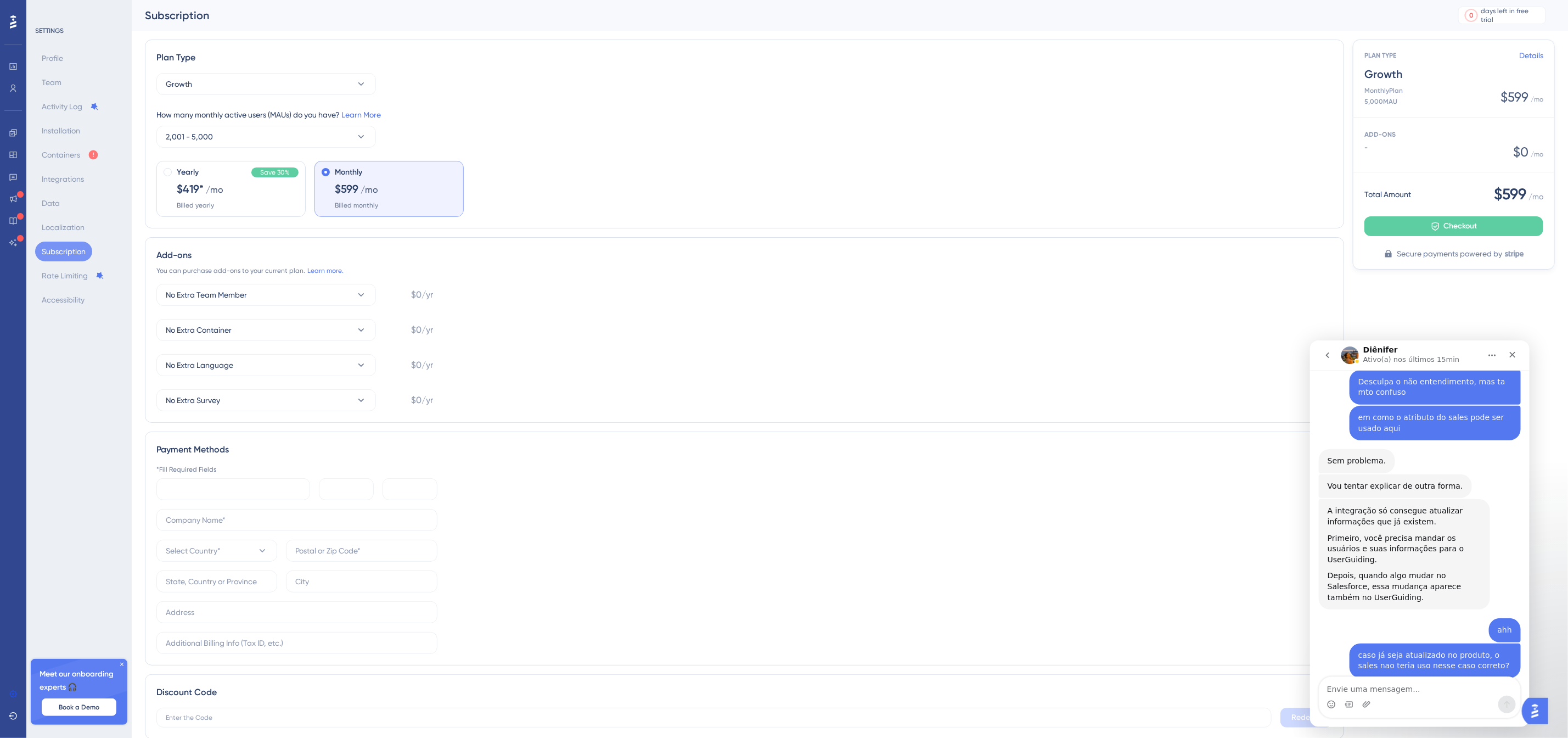
click at [938, 317] on div "No Extra Team Member $0/yr No Extra Container $0/yr No Extra Language $0/yr No …" at bounding box center [744, 347] width 1176 height 127
click at [1054, 60] on div "Plan Type" at bounding box center [744, 57] width 1176 height 13
